Goal: Task Accomplishment & Management: Complete application form

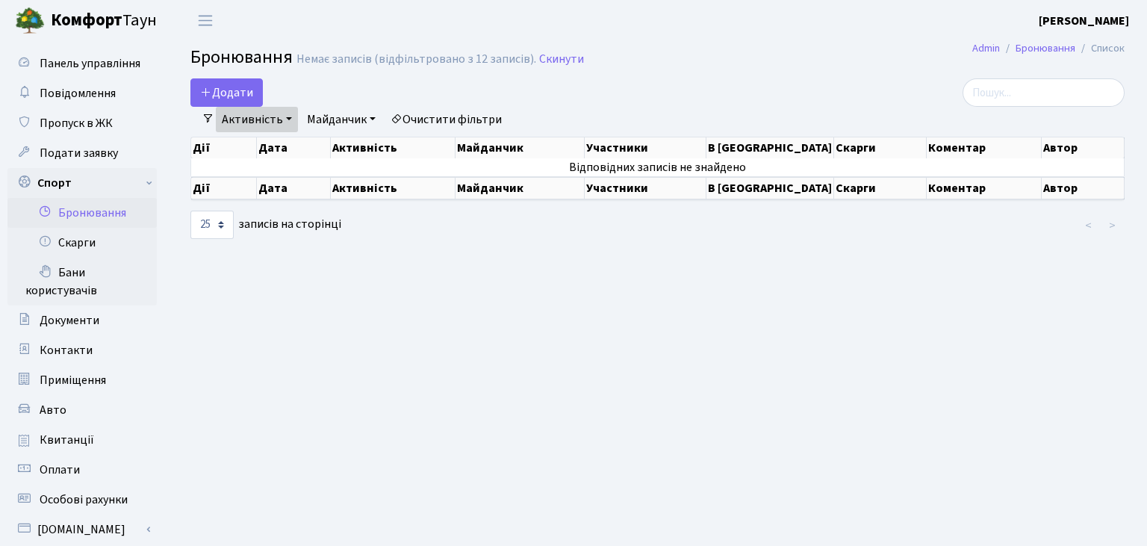
select select "25"
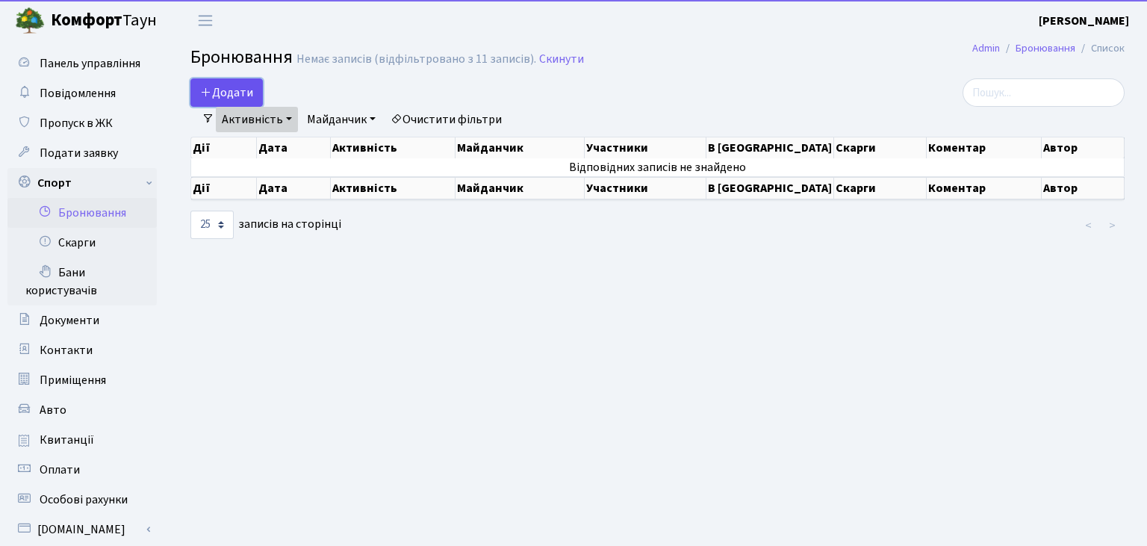
click at [252, 100] on button "Додати" at bounding box center [226, 92] width 72 height 28
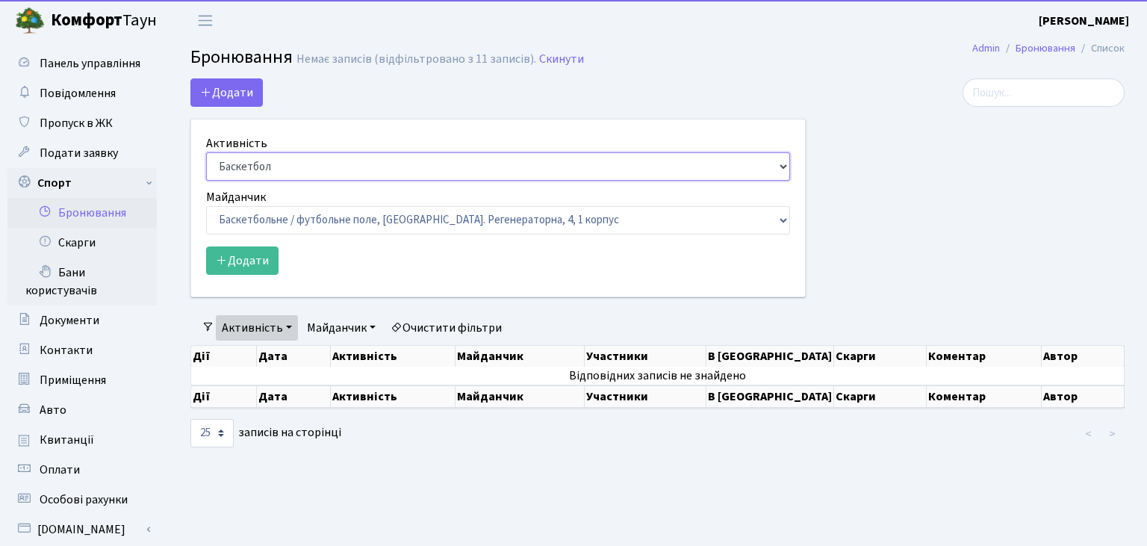
click at [206, 152] on select "Баскетбол Волейбол Йога Катання на роликах Настільний теніс Теніс Футбол Фітнес" at bounding box center [498, 166] width 584 height 28
select select "7"
click option "Настільний теніс" at bounding box center [0, 0] width 0 height 0
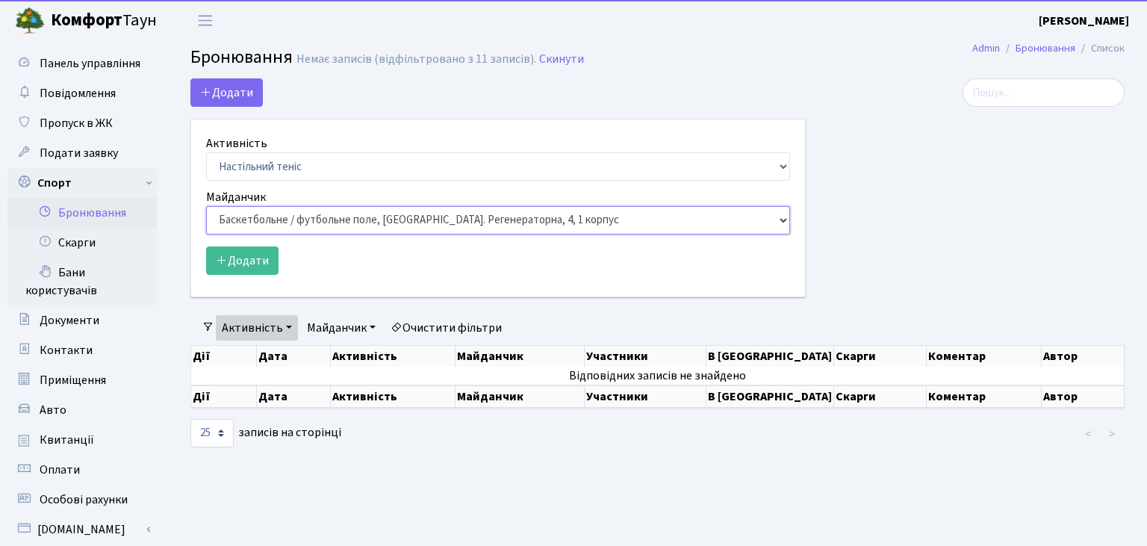
click at [206, 206] on select "Баскетбольне / футбольне поле, Вул. Регенераторна, 4, 1 корпус Баскетбольне пол…" at bounding box center [498, 220] width 584 height 28
select select "13"
click option "Настільний теніс - стіл 2, просп. Соборності, 17" at bounding box center [0, 0] width 0 height 0
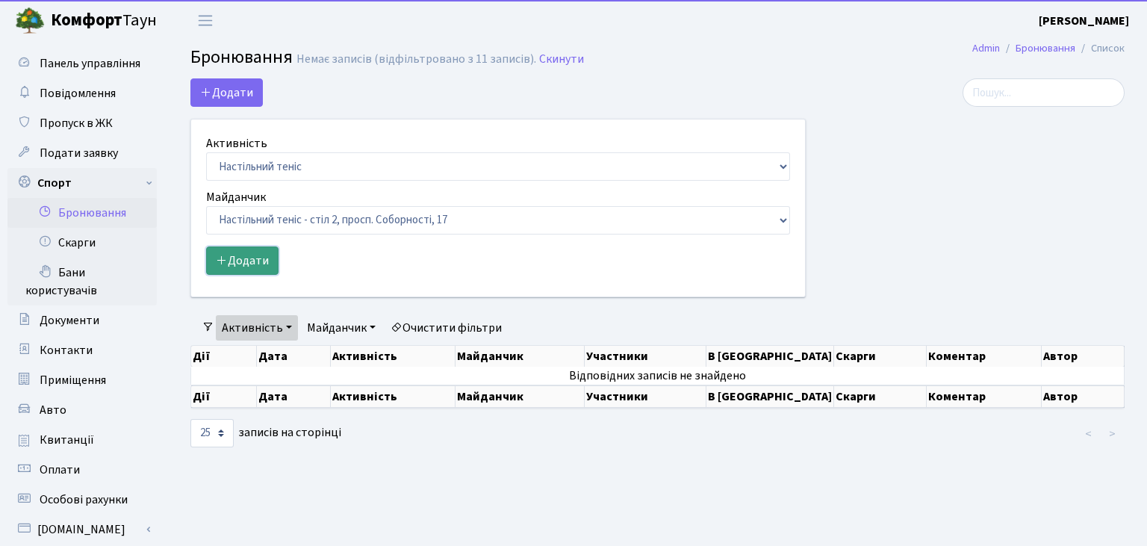
click at [252, 270] on button "Додати" at bounding box center [242, 260] width 72 height 28
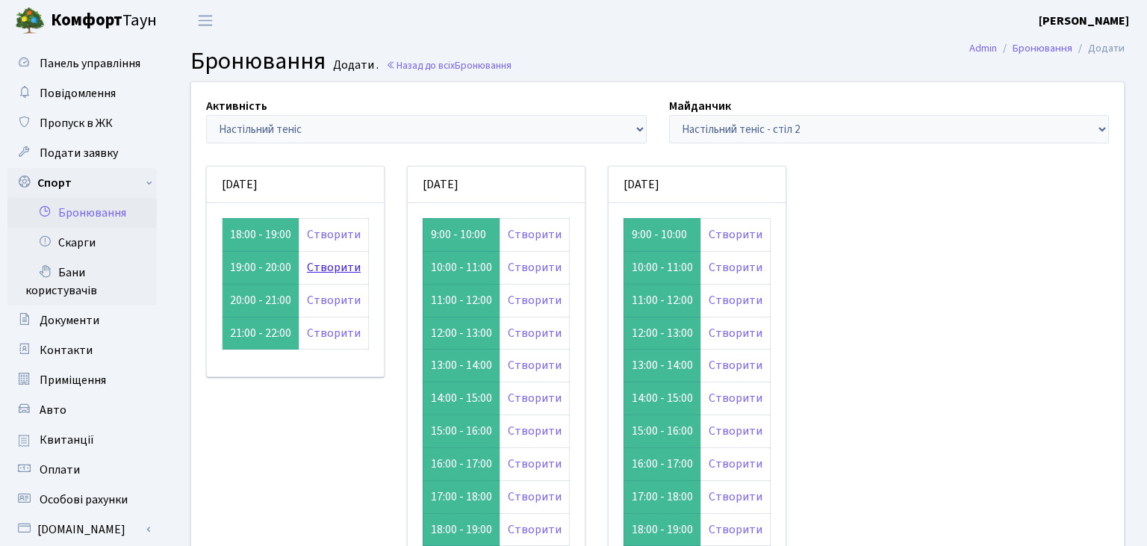
click at [324, 270] on link "Створити" at bounding box center [334, 267] width 54 height 16
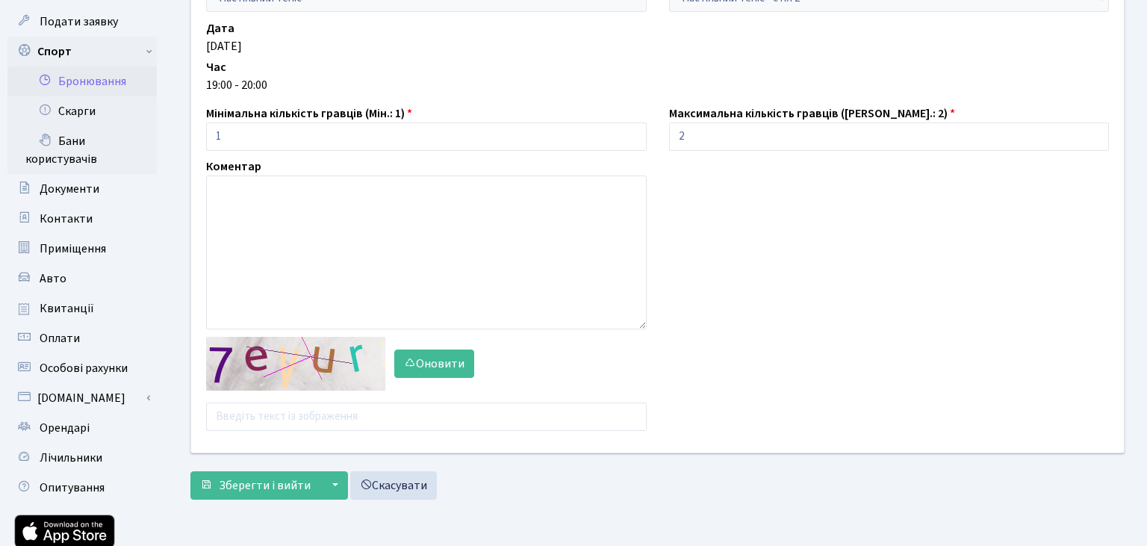
scroll to position [158, 0]
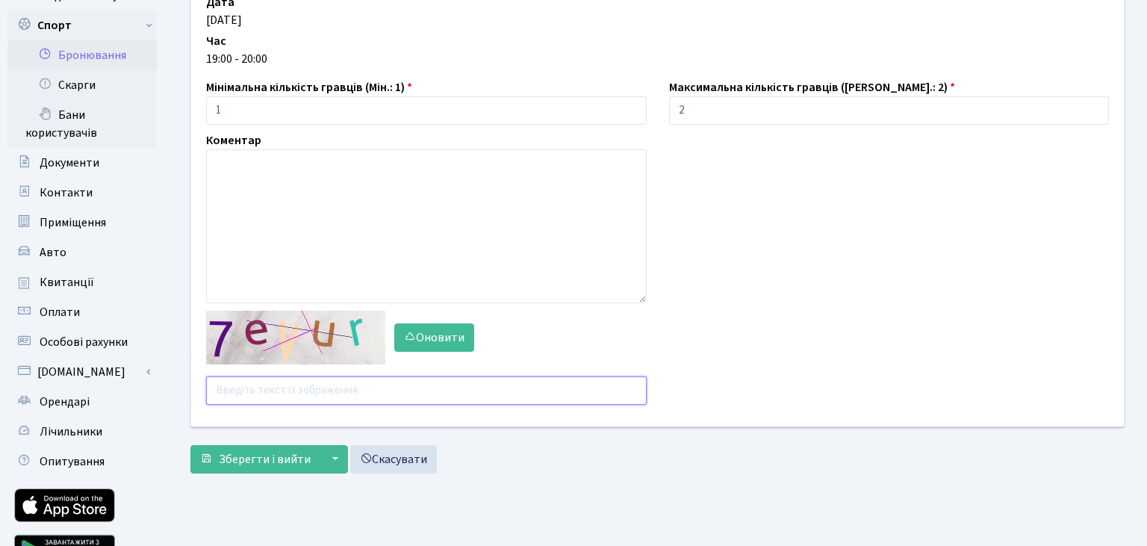
click at [271, 396] on input "text" at bounding box center [426, 390] width 441 height 28
type input "ь"
type input "m3rnd"
click at [246, 458] on span "Зберегти і вийти" at bounding box center [265, 459] width 92 height 16
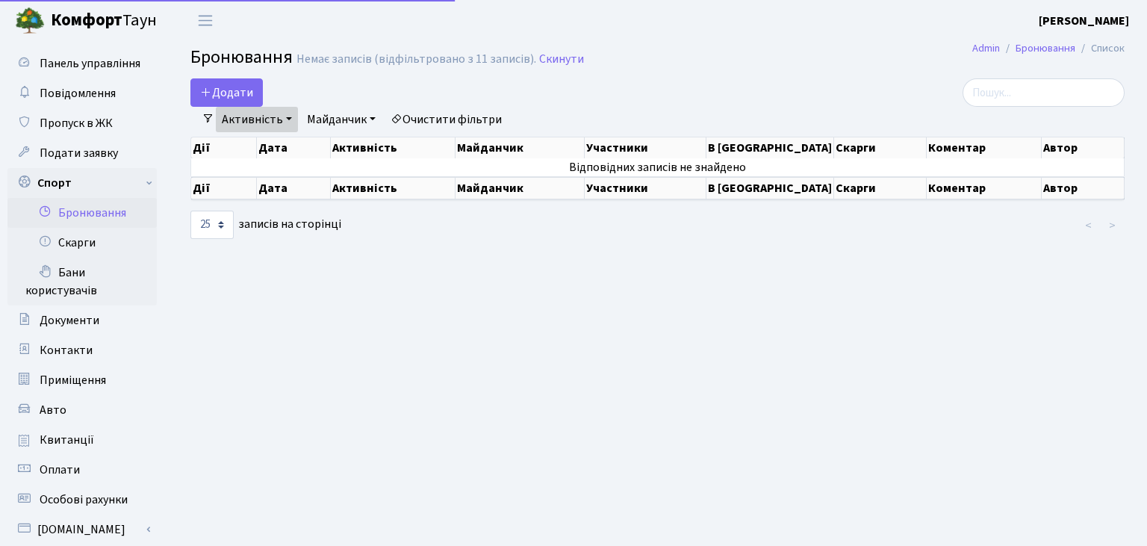
select select "25"
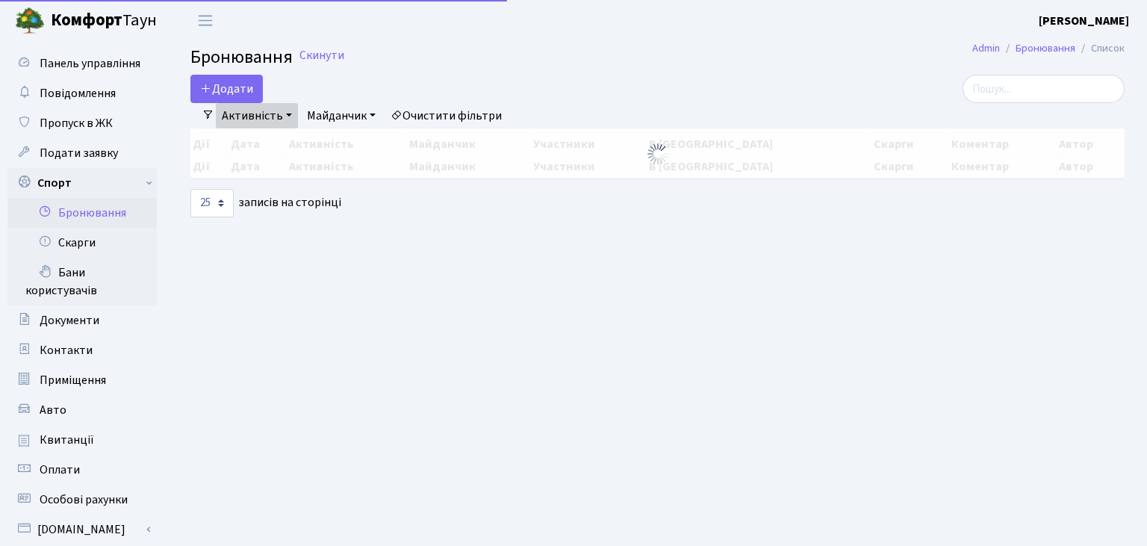
select select "25"
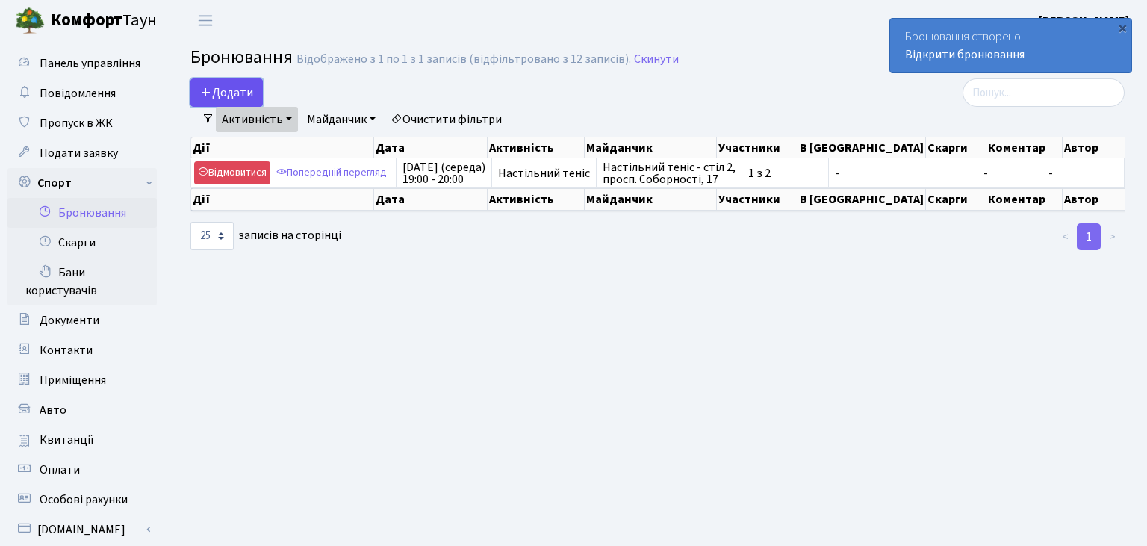
click at [217, 90] on button "Додати" at bounding box center [226, 92] width 72 height 28
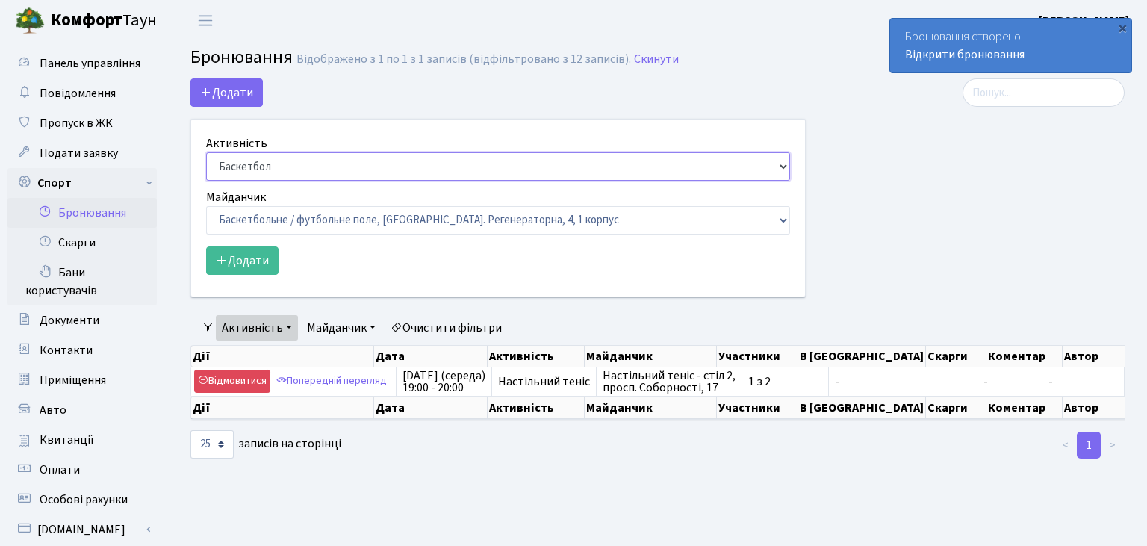
click at [206, 152] on select "Баскетбол Волейбол Йога Катання на роликах Настільний теніс Теніс Футбол Фітнес" at bounding box center [498, 166] width 584 height 28
select select "7"
click option "Настільний теніс" at bounding box center [0, 0] width 0 height 0
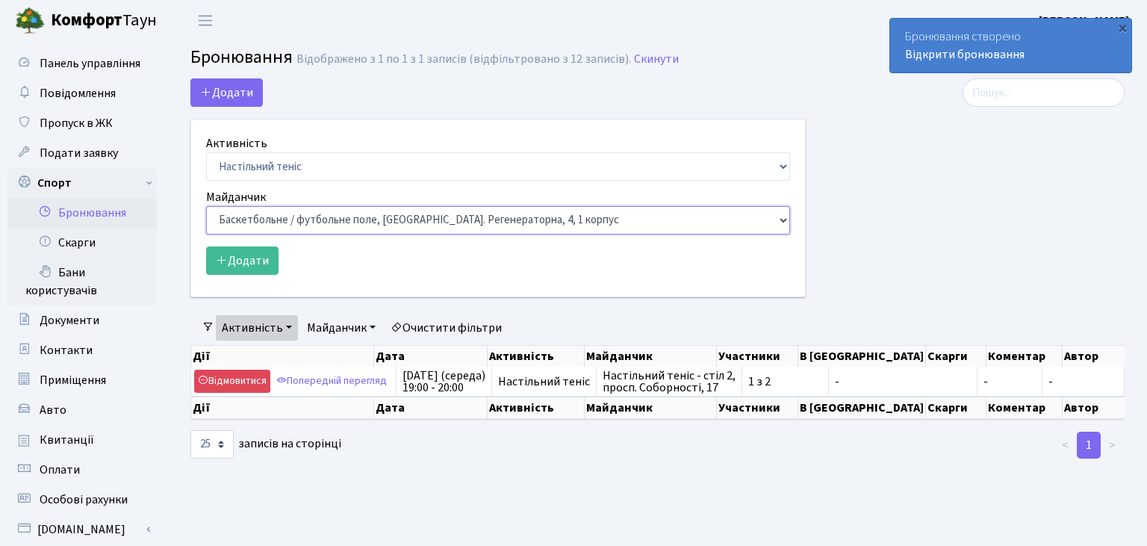
click at [206, 206] on select "Баскетбольне / футбольне поле, Вул. Регенераторна, 4, 1 корпус Баскетбольне пол…" at bounding box center [498, 220] width 584 height 28
select select "9"
click option "Настільний теніс - стіл 1, просп. Соборності, 17" at bounding box center [0, 0] width 0 height 0
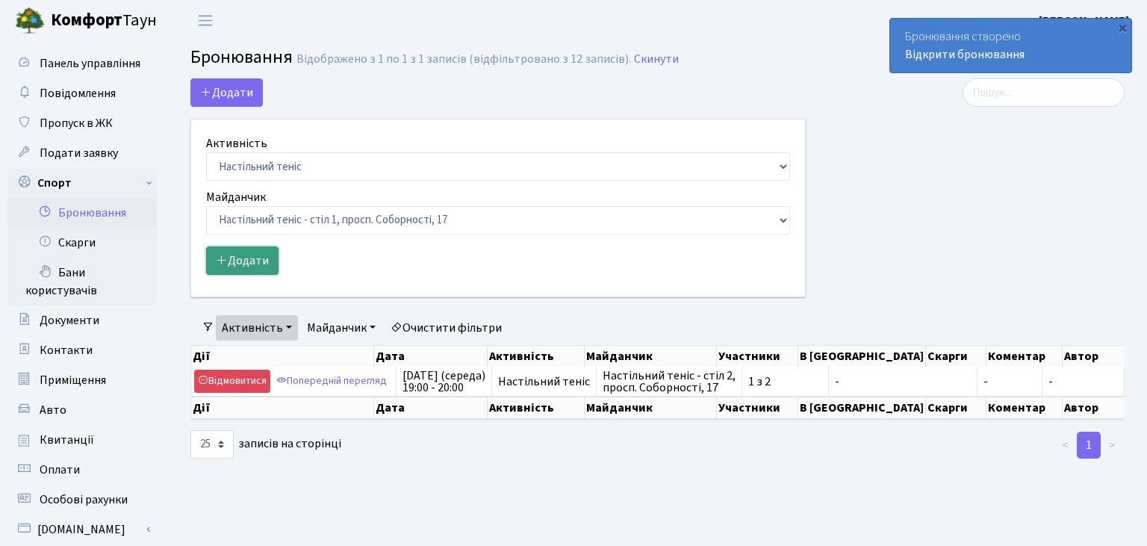
click at [258, 261] on button "Додати" at bounding box center [242, 260] width 72 height 28
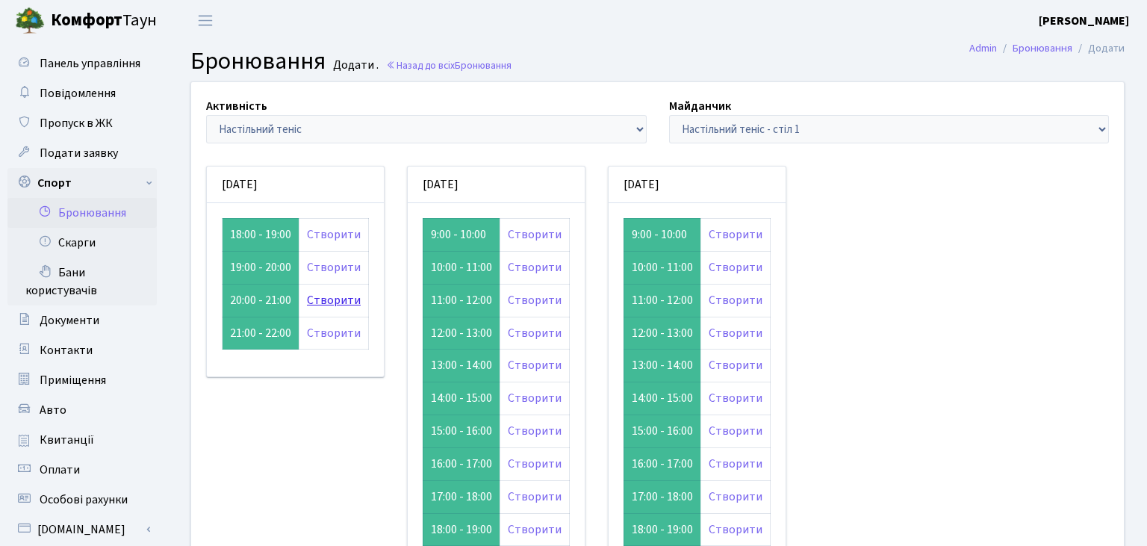
click at [316, 300] on link "Створити" at bounding box center [334, 300] width 54 height 16
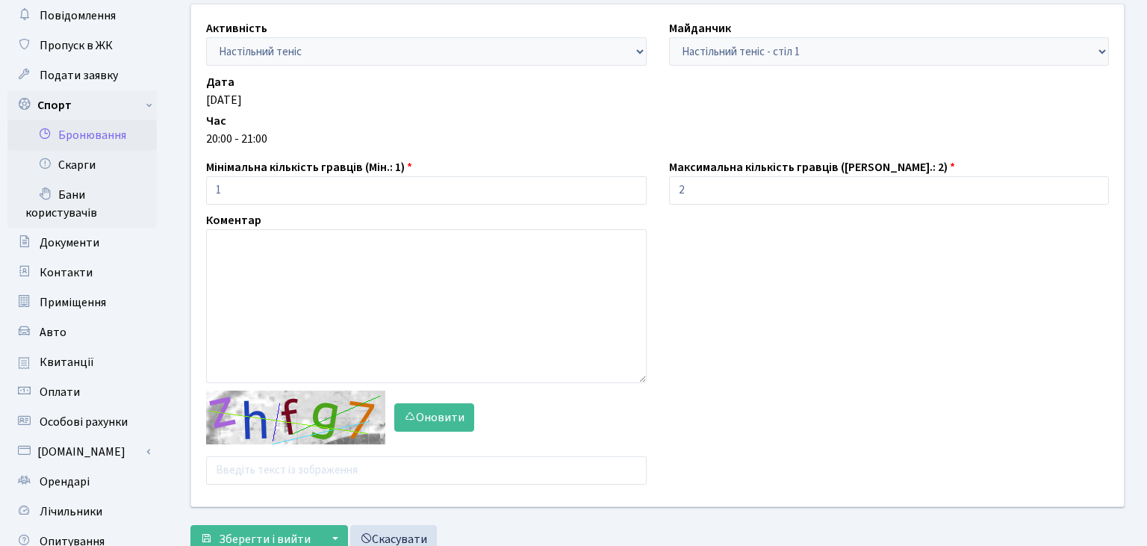
scroll to position [78, 0]
click at [287, 474] on input "text" at bounding box center [426, 469] width 441 height 28
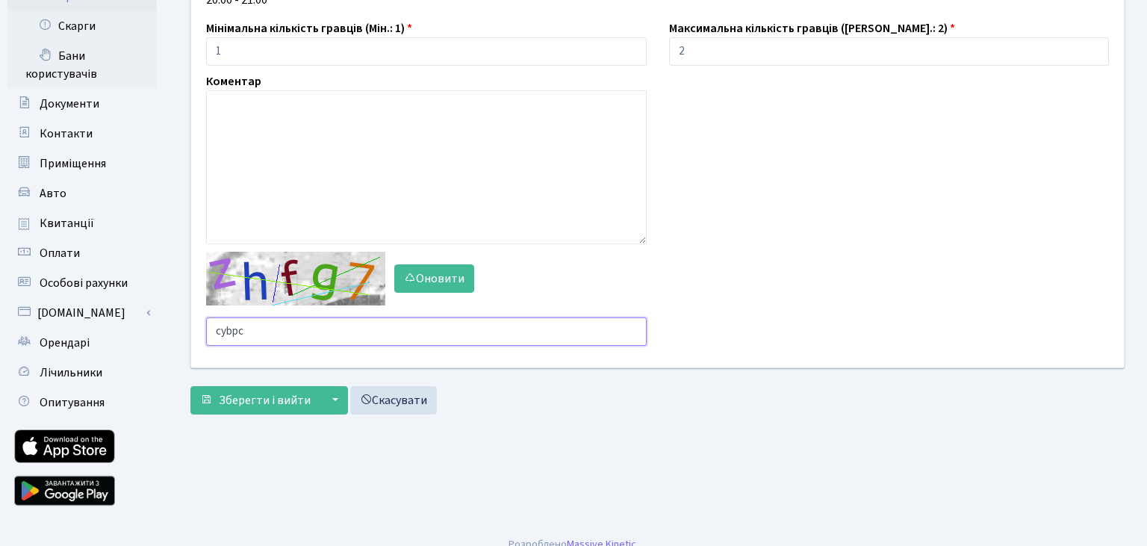
scroll to position [234, 0]
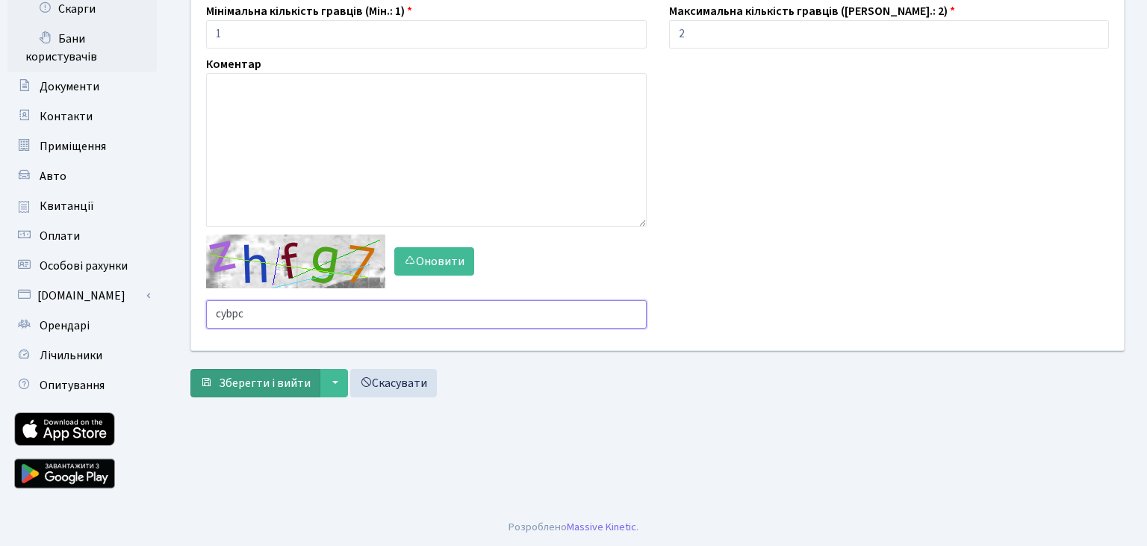
type input "cybpc"
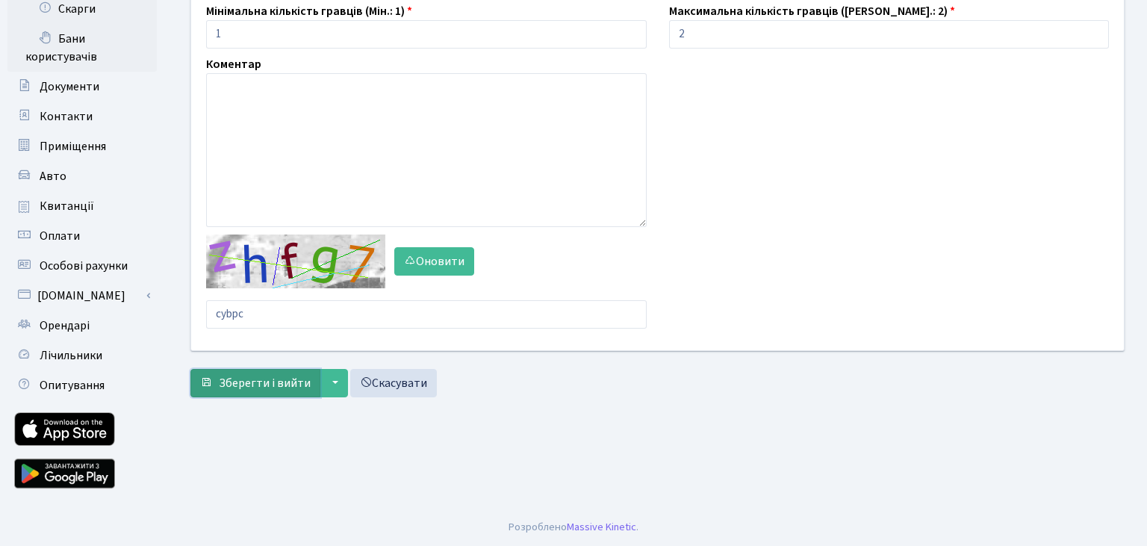
click at [268, 385] on span "Зберегти і вийти" at bounding box center [265, 383] width 92 height 16
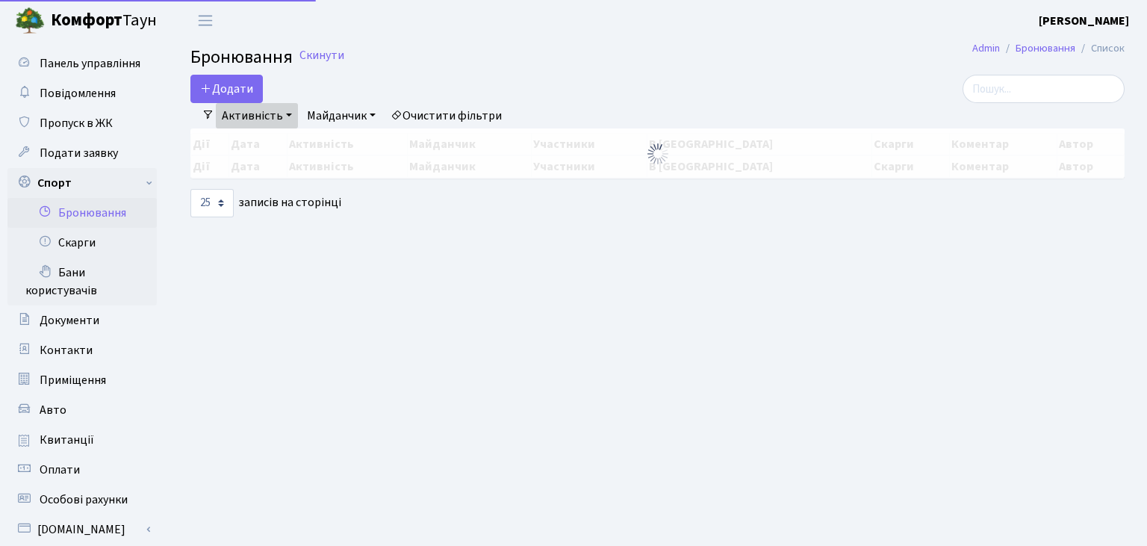
select select "25"
